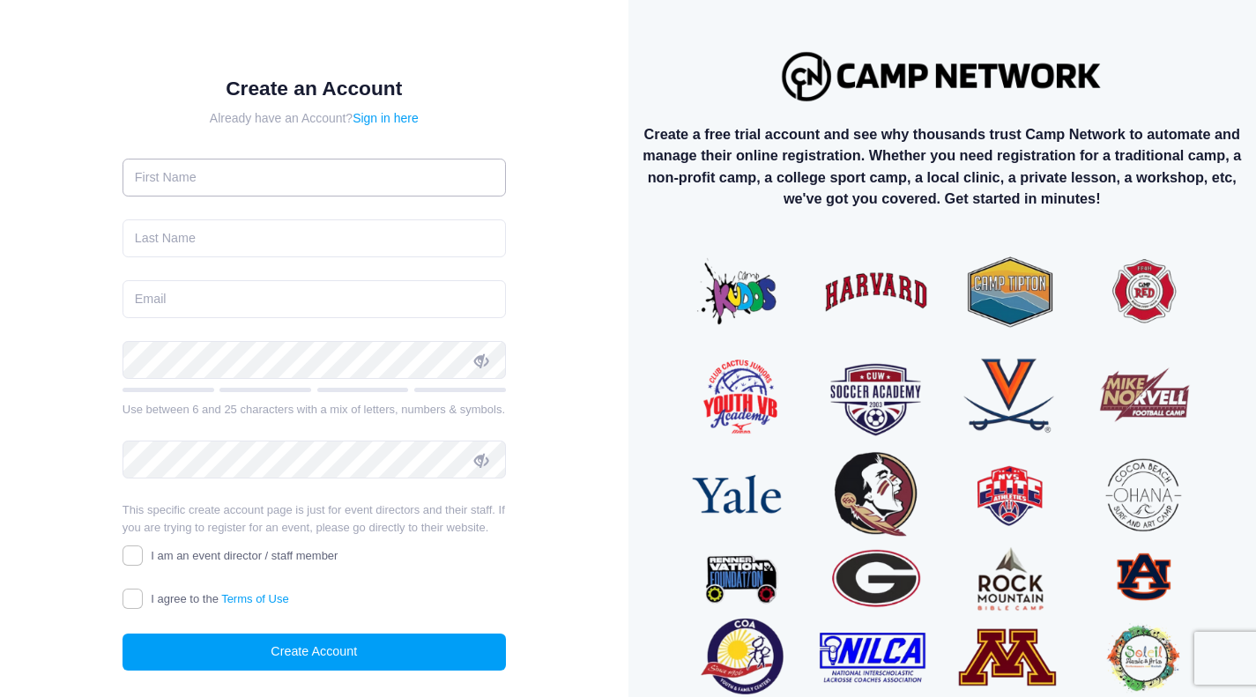
click at [411, 187] on input "text" at bounding box center [313, 178] width 383 height 38
type input "[PERSON_NAME]"
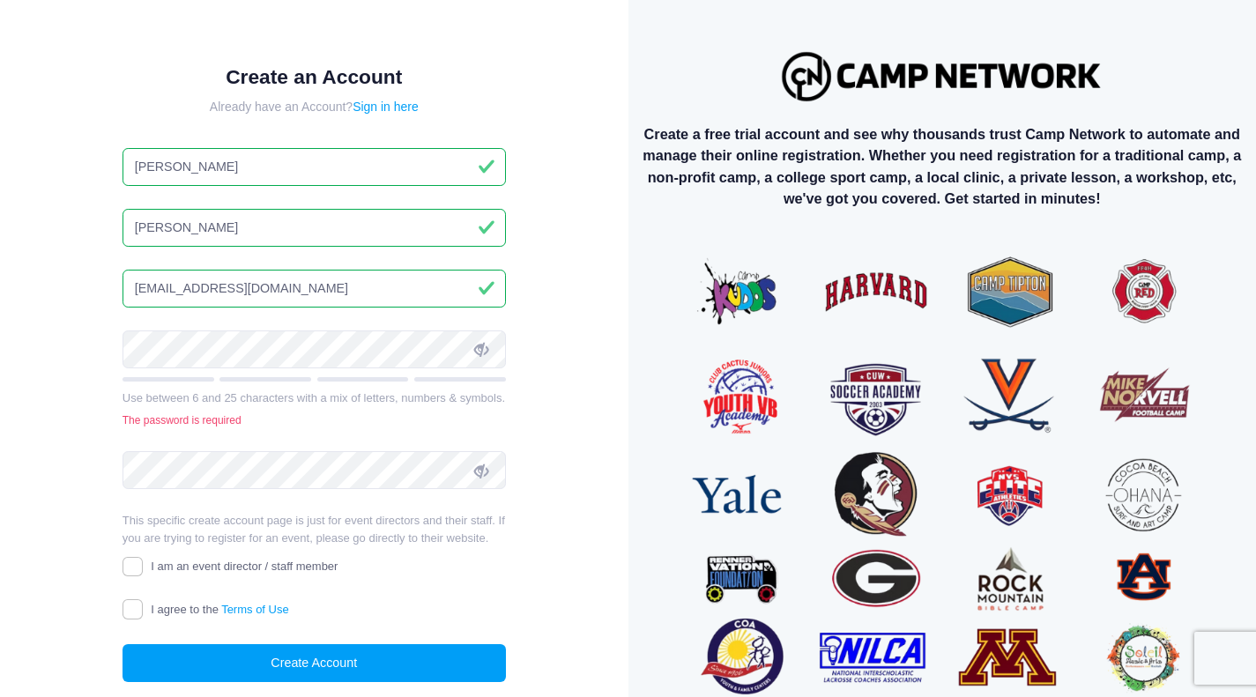
drag, startPoint x: 298, startPoint y: 269, endPoint x: 4, endPoint y: 275, distance: 294.4
click at [29, 281] on div "Create an Account Already have an Account? Sign in here [PERSON_NAME] [EMAIL_AD…" at bounding box center [314, 388] width 571 height 719
type input "[EMAIL_ADDRESS][PERSON_NAME][DOMAIN_NAME]"
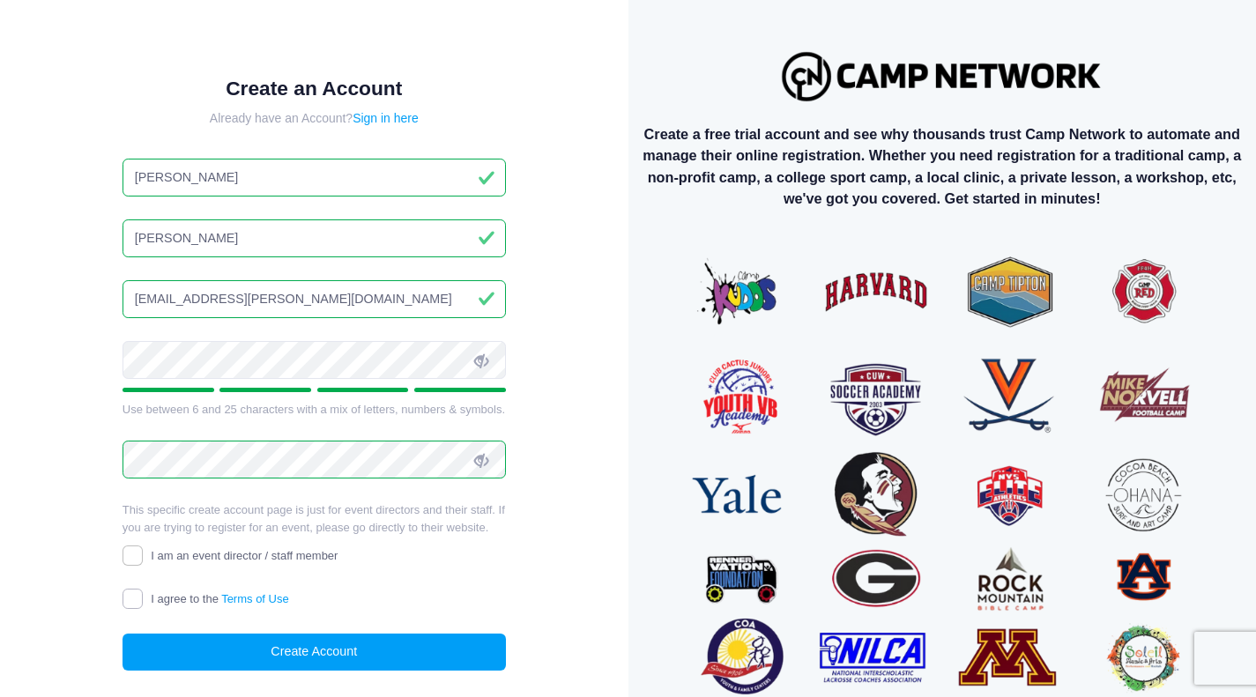
click at [135, 602] on input "I agree to the Terms of Use" at bounding box center [132, 599] width 20 height 20
checkbox input "true"
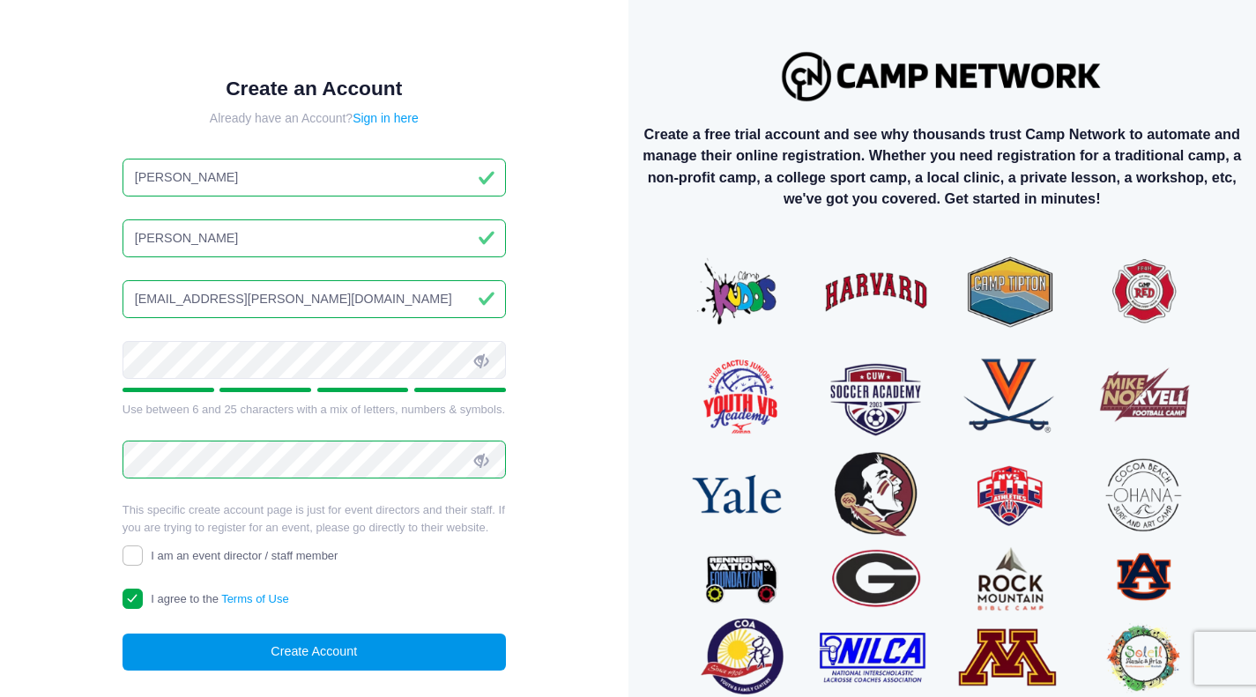
click at [237, 655] on button "Create Account" at bounding box center [313, 653] width 383 height 38
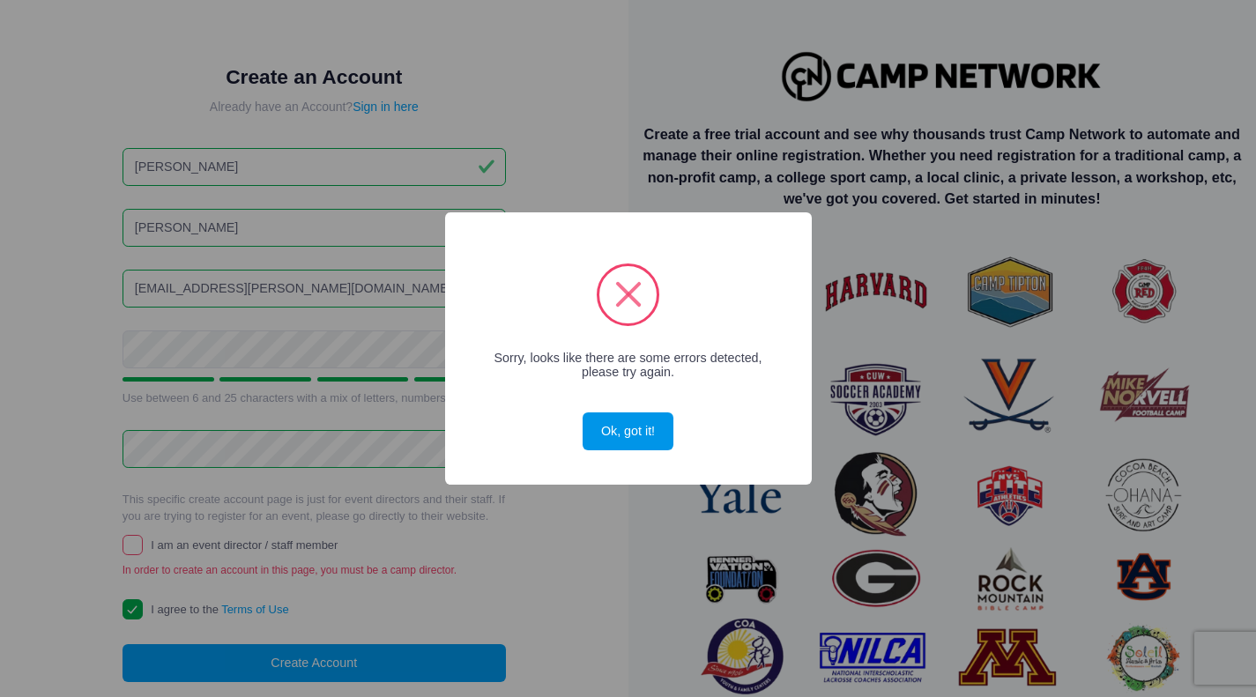
click at [620, 442] on button "Ok, got it!" at bounding box center [628, 431] width 90 height 38
